Goal: Check status: Check status

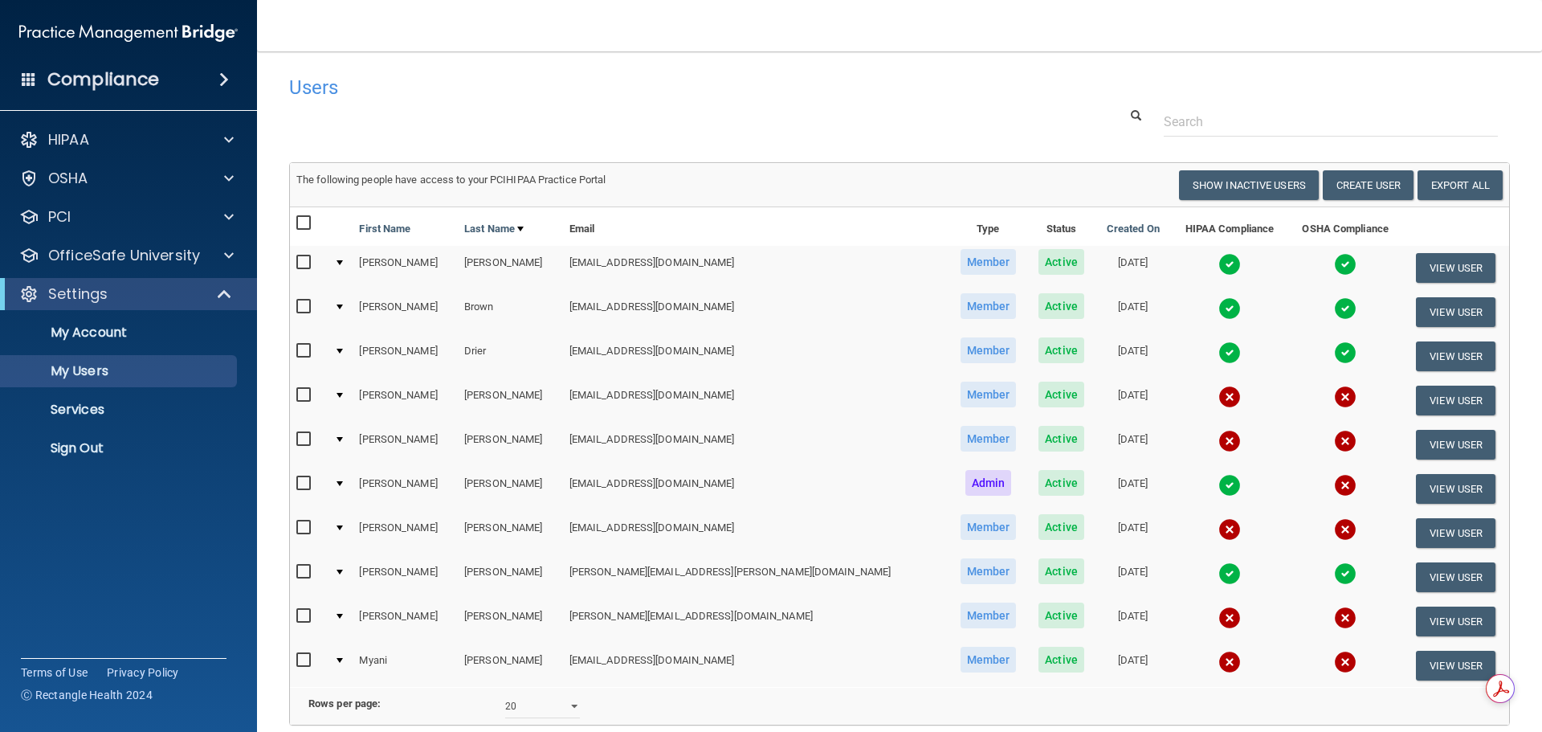
select select "20"
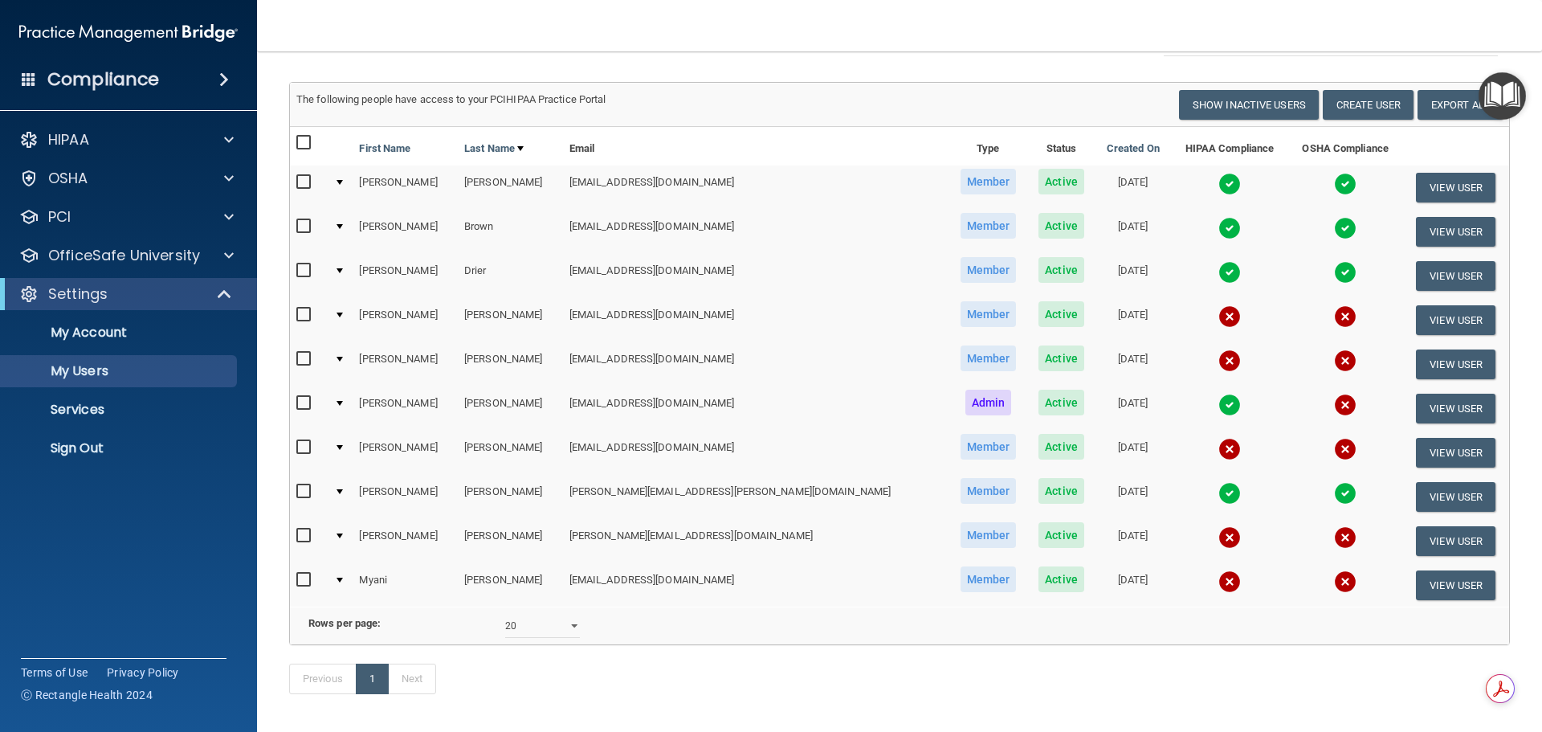
click at [1218, 312] on img at bounding box center [1229, 316] width 22 height 22
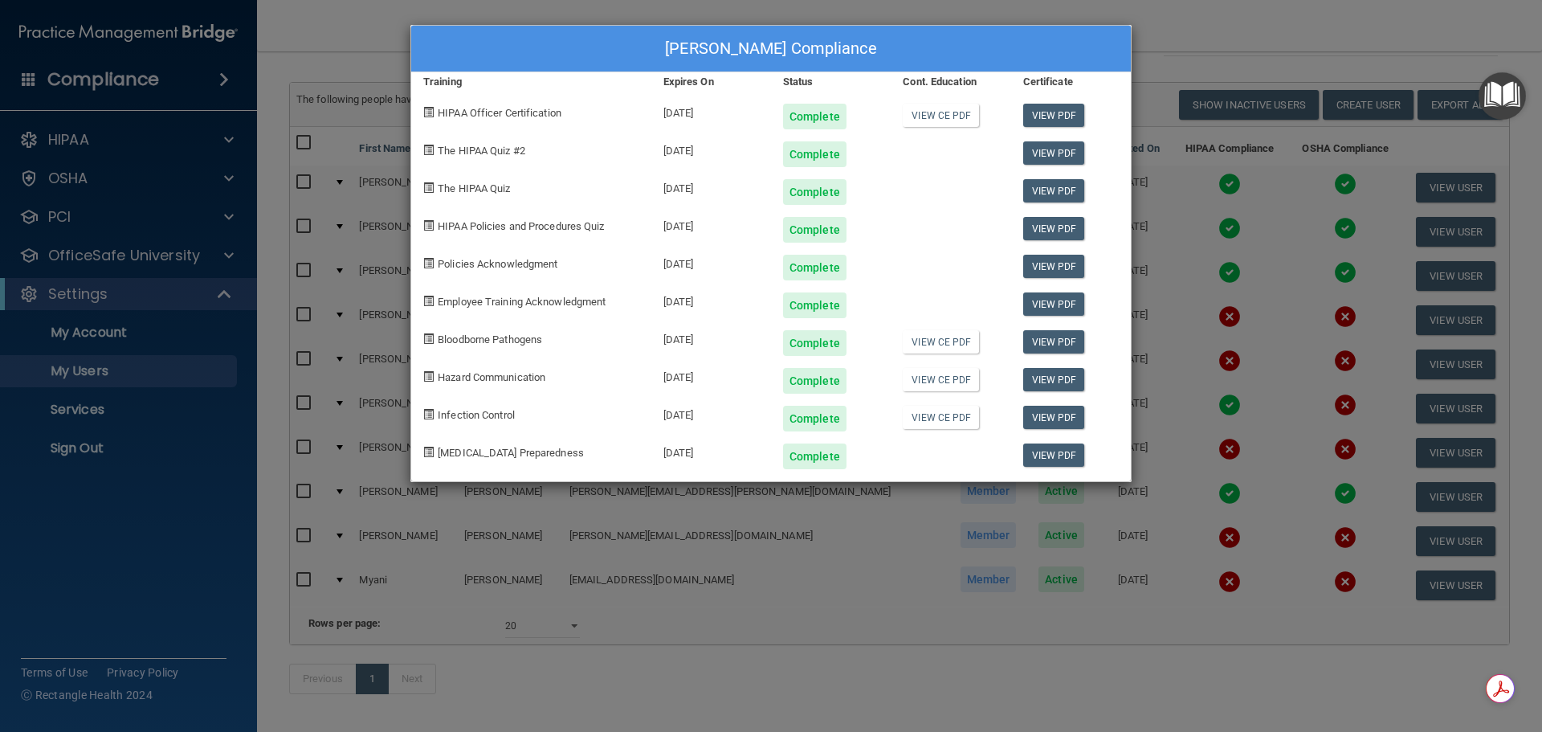
click at [1158, 357] on div "[PERSON_NAME] Compliance Training Expires On Status Cont. Education Certificate…" at bounding box center [771, 366] width 1542 height 732
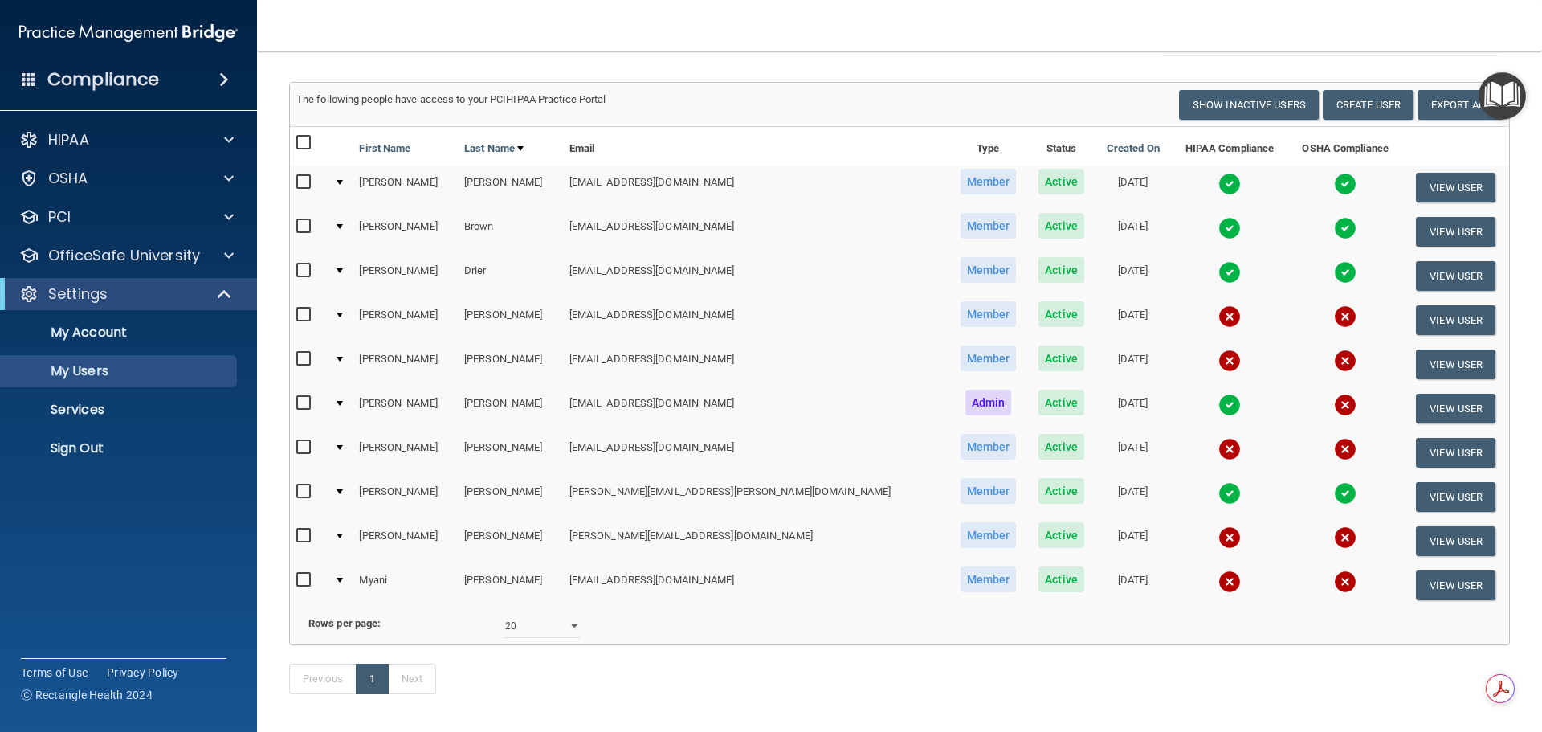
click at [1218, 357] on img at bounding box center [1229, 360] width 22 height 22
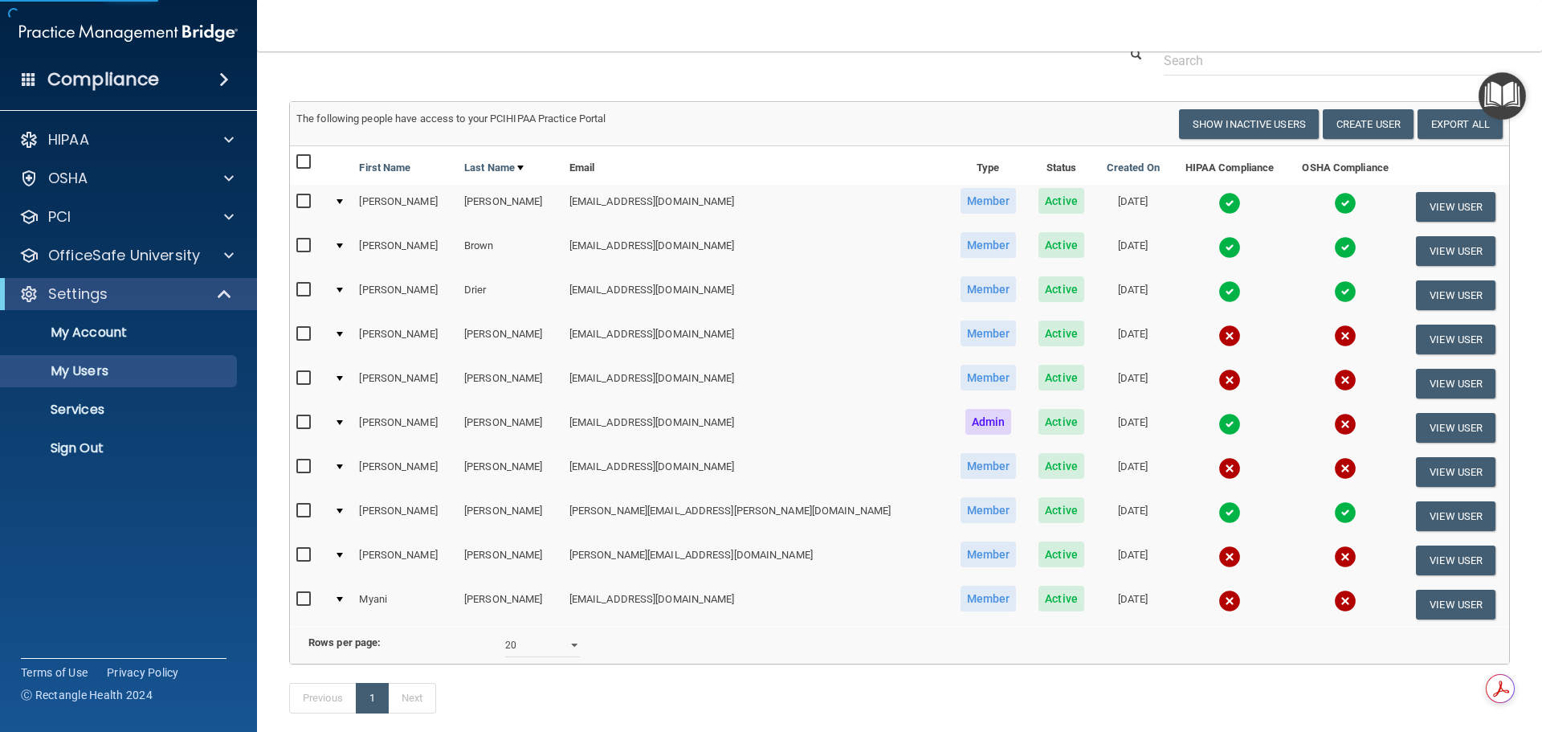
click at [1218, 379] on img at bounding box center [1229, 380] width 22 height 22
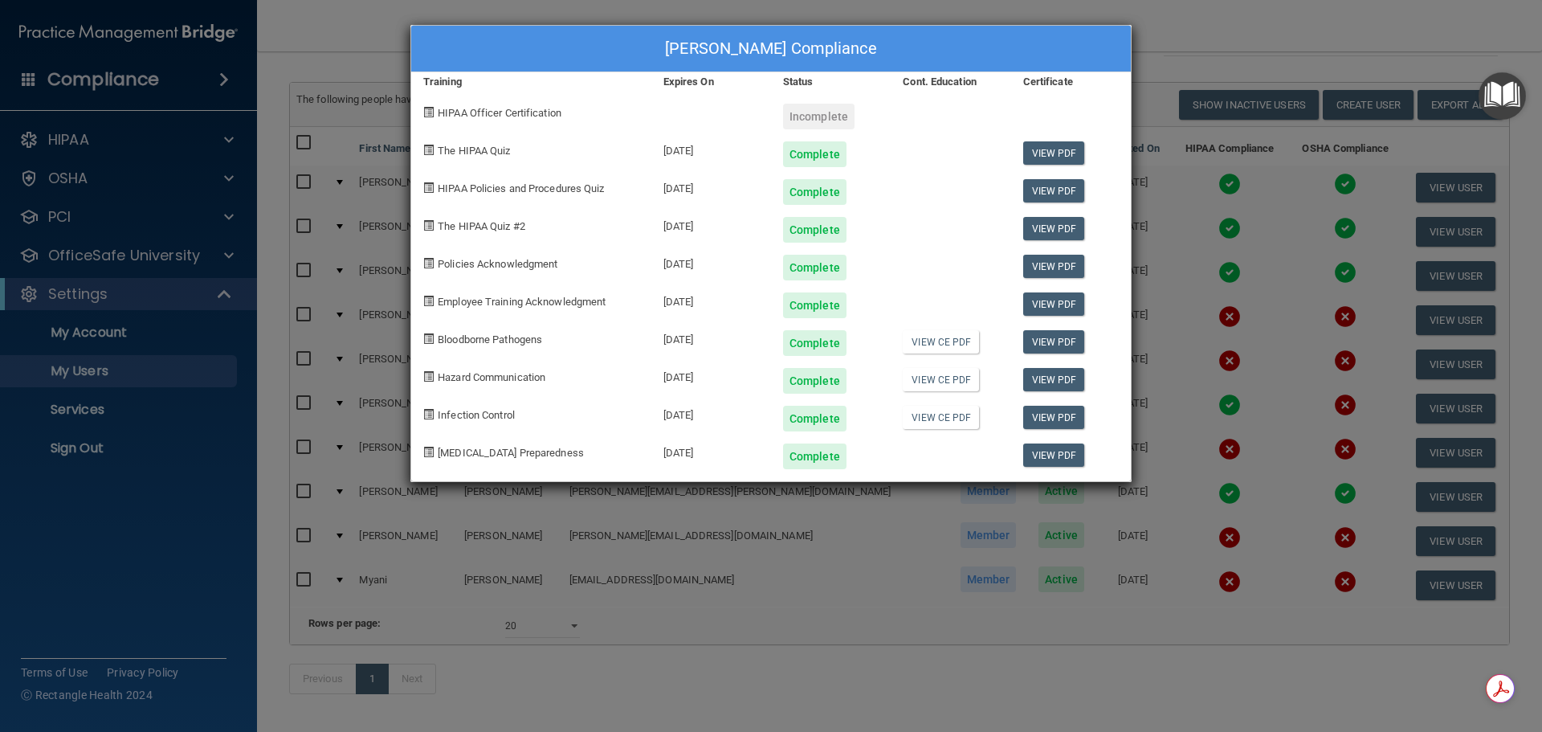
click at [1256, 241] on div "[PERSON_NAME] Compliance Training Expires On Status Cont. Education Certificate…" at bounding box center [771, 366] width 1542 height 732
click at [1231, 327] on div "[PERSON_NAME] Compliance Training Expires On Status Cont. Education Certificate…" at bounding box center [771, 366] width 1542 height 732
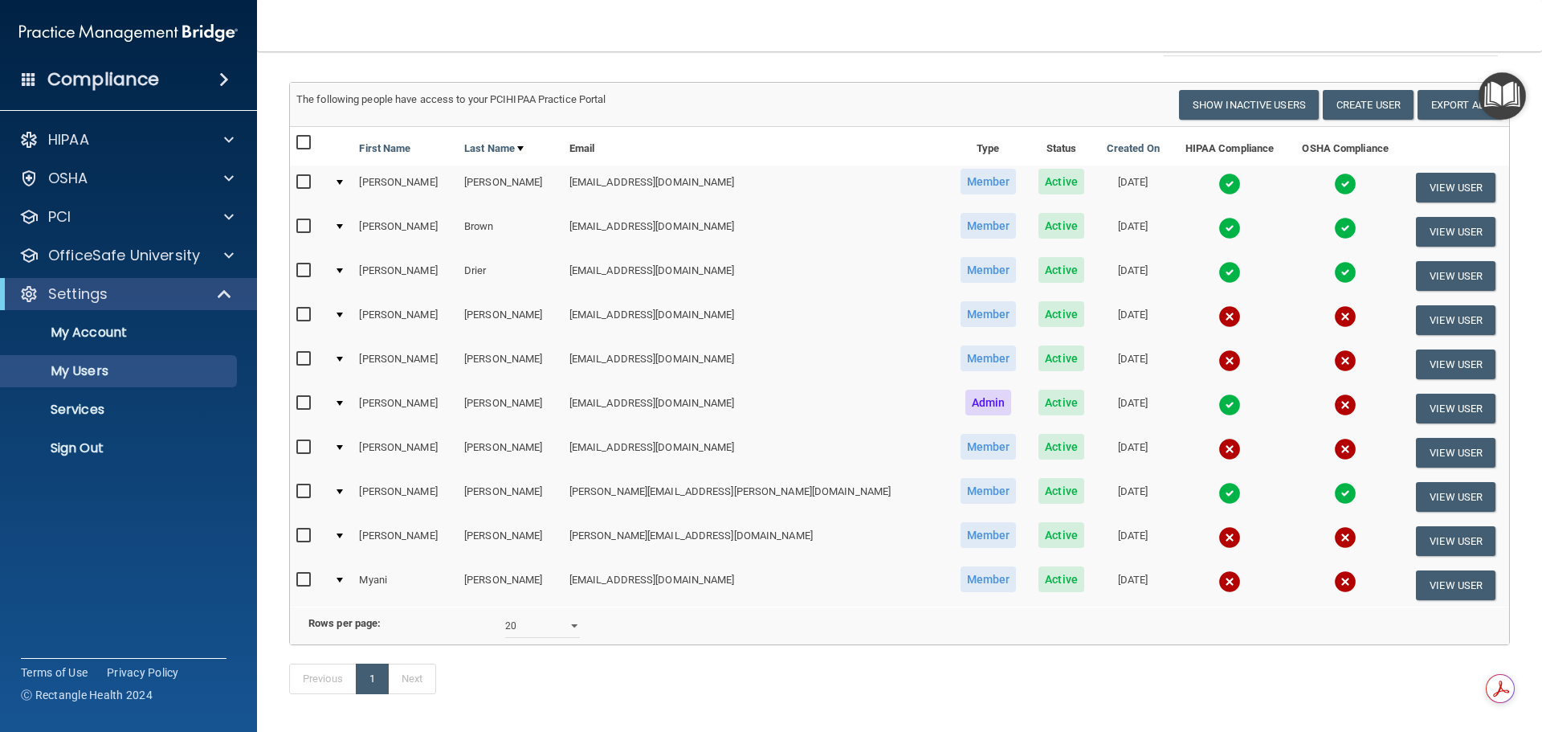
click at [1218, 455] on img at bounding box center [1229, 449] width 22 height 22
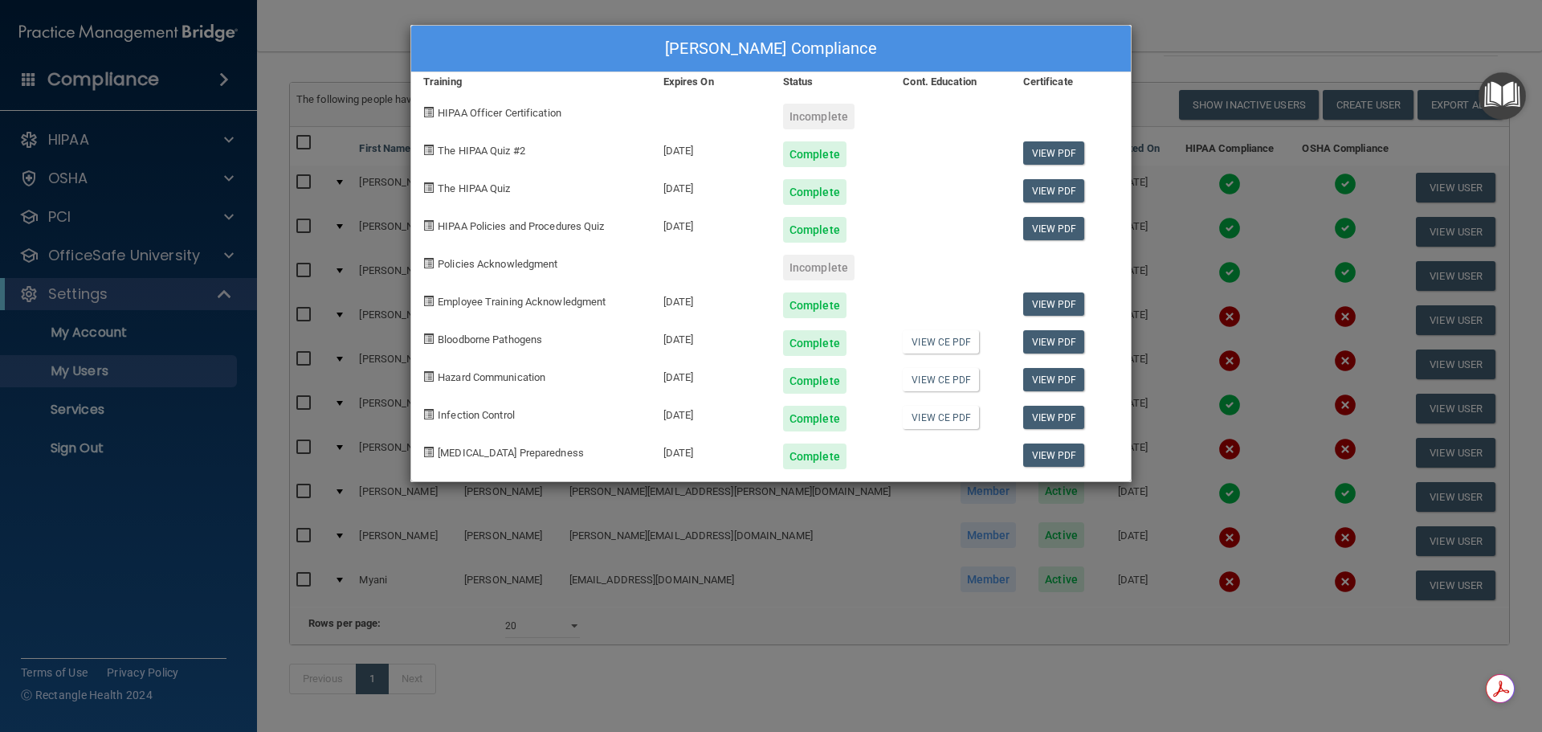
click at [1194, 463] on div "[PERSON_NAME] Compliance Training Expires On Status Cont. Education Certificate…" at bounding box center [771, 366] width 1542 height 732
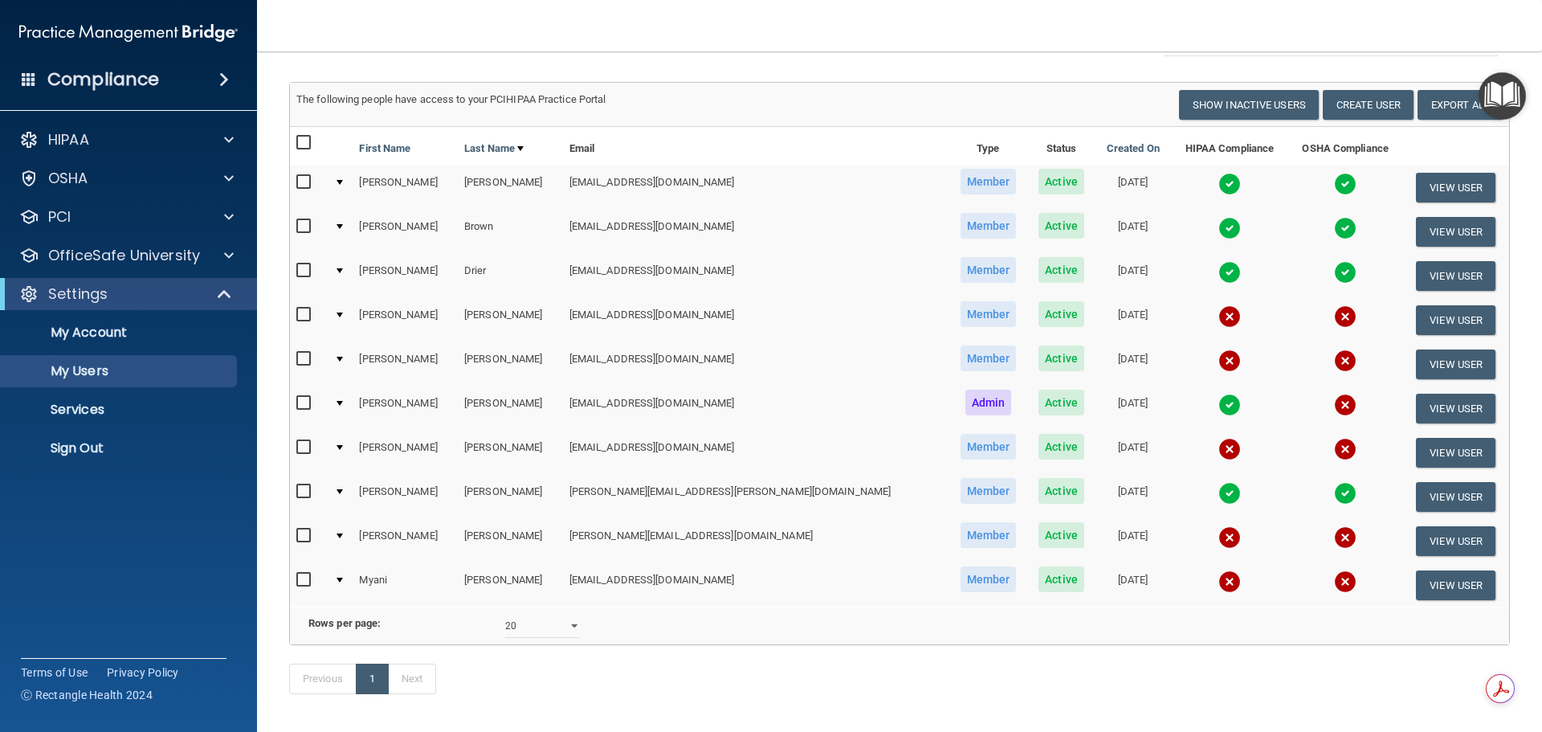
click at [1218, 538] on img at bounding box center [1229, 537] width 22 height 22
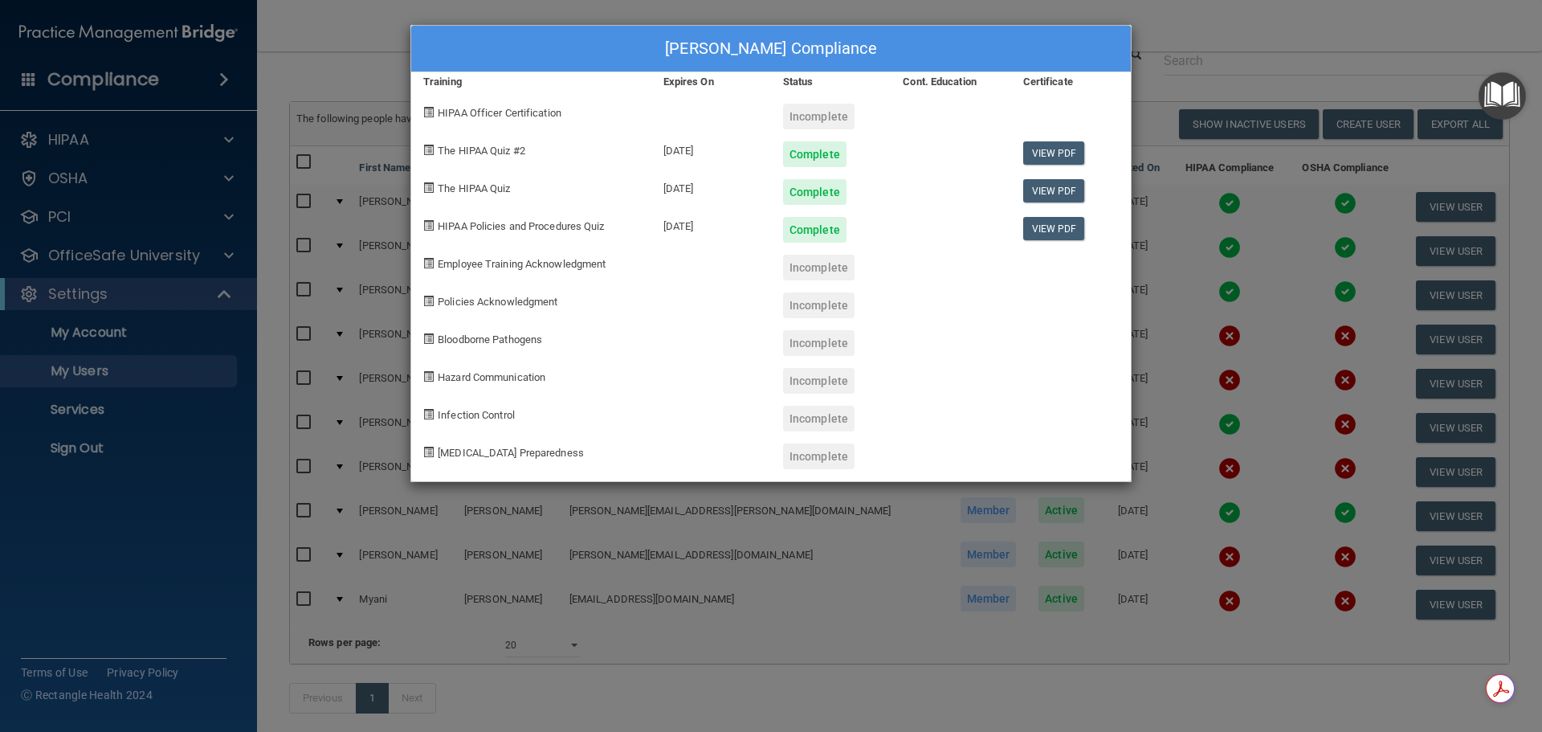
click at [1312, 61] on div "[PERSON_NAME] Compliance Training Expires On Status Cont. Education Certificate…" at bounding box center [771, 366] width 1542 height 732
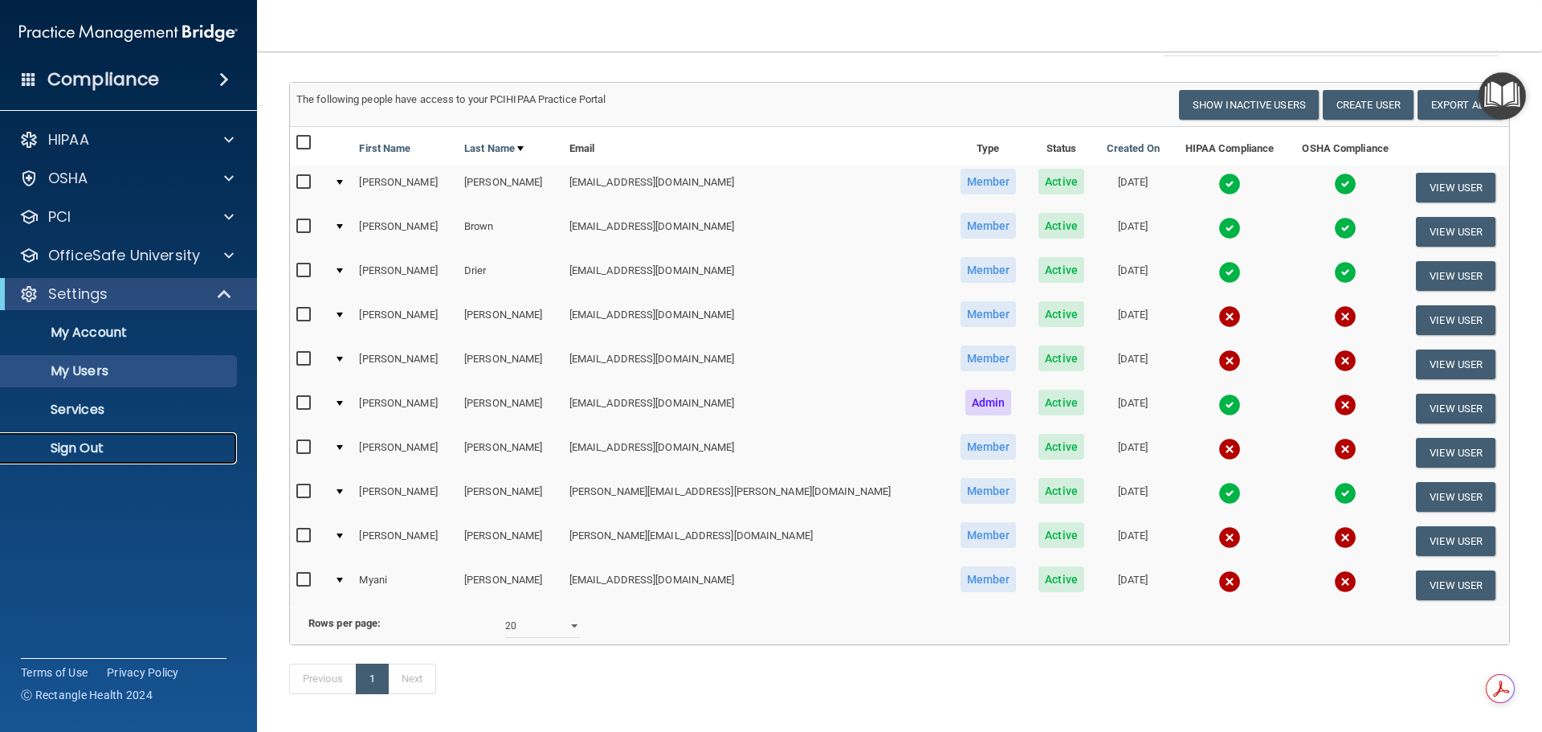
click at [80, 448] on p "Sign Out" at bounding box center [119, 448] width 219 height 16
